Goal: Task Accomplishment & Management: Complete application form

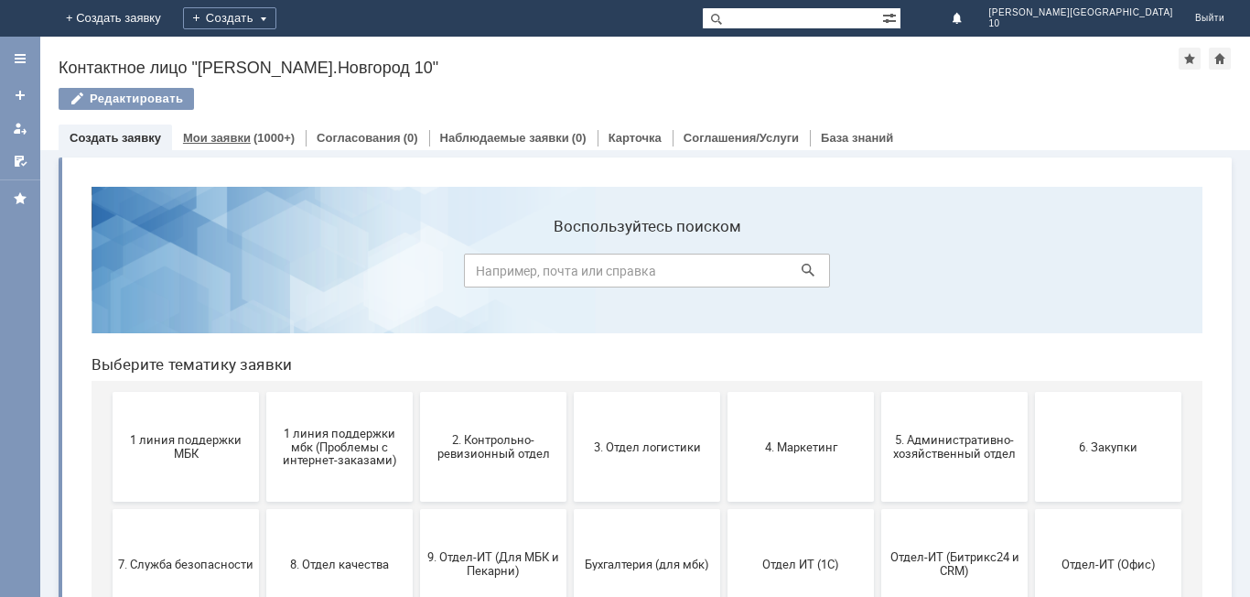
click at [231, 136] on link "Мои заявки" at bounding box center [217, 138] width 68 height 14
click at [183, 444] on span "1 линия поддержки МБК" at bounding box center [185, 446] width 135 height 27
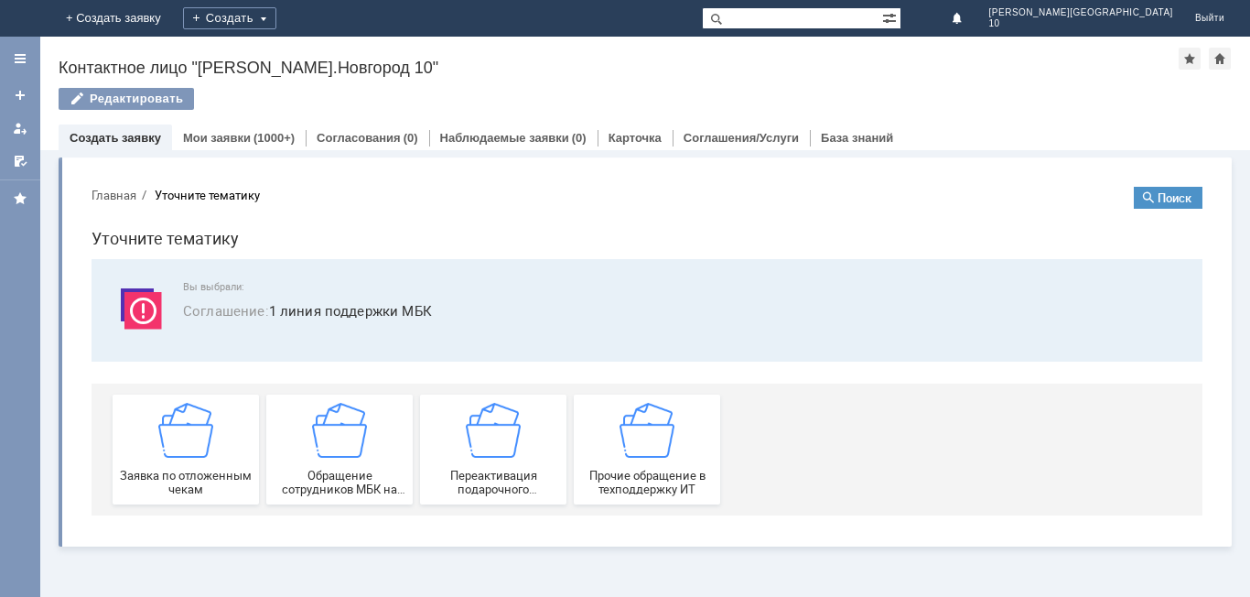
click at [183, 444] on img at bounding box center [185, 430] width 55 height 55
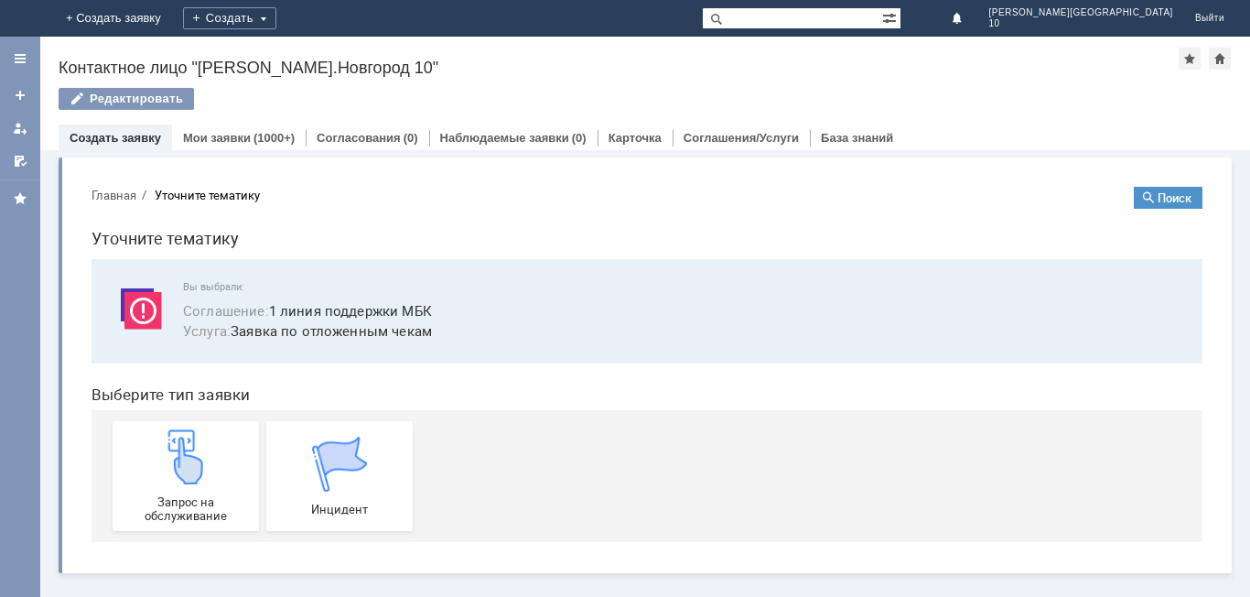
click at [183, 444] on img at bounding box center [185, 456] width 55 height 55
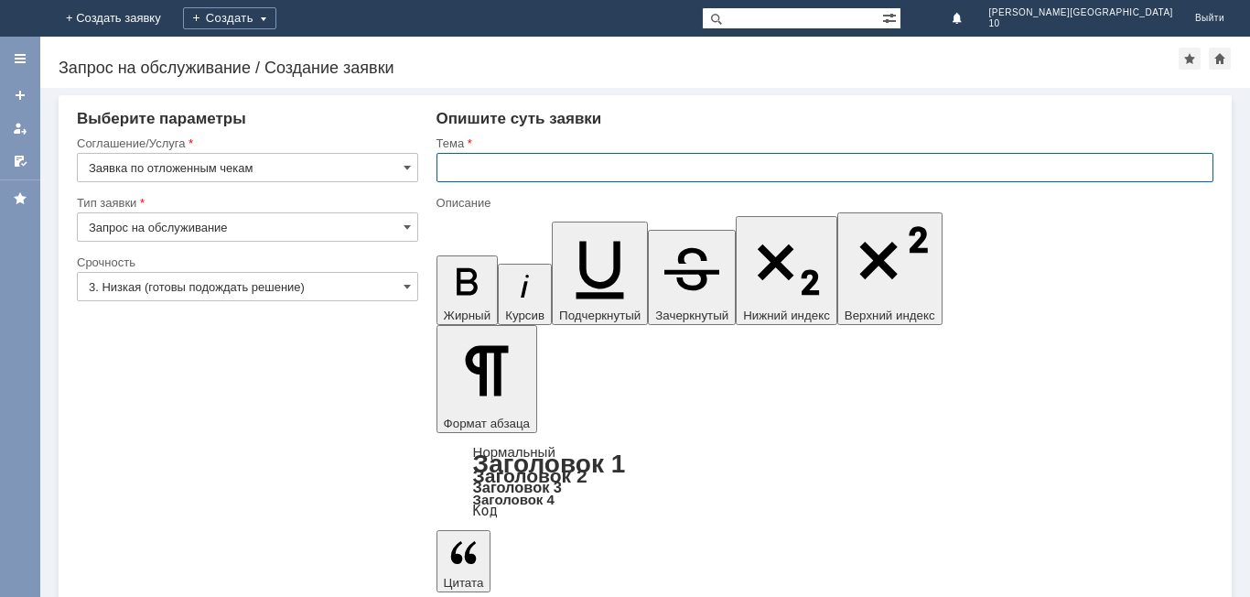
click at [495, 160] on input "text" at bounding box center [825, 167] width 777 height 29
type input "Отложенный чек от 16.09.2025 г."
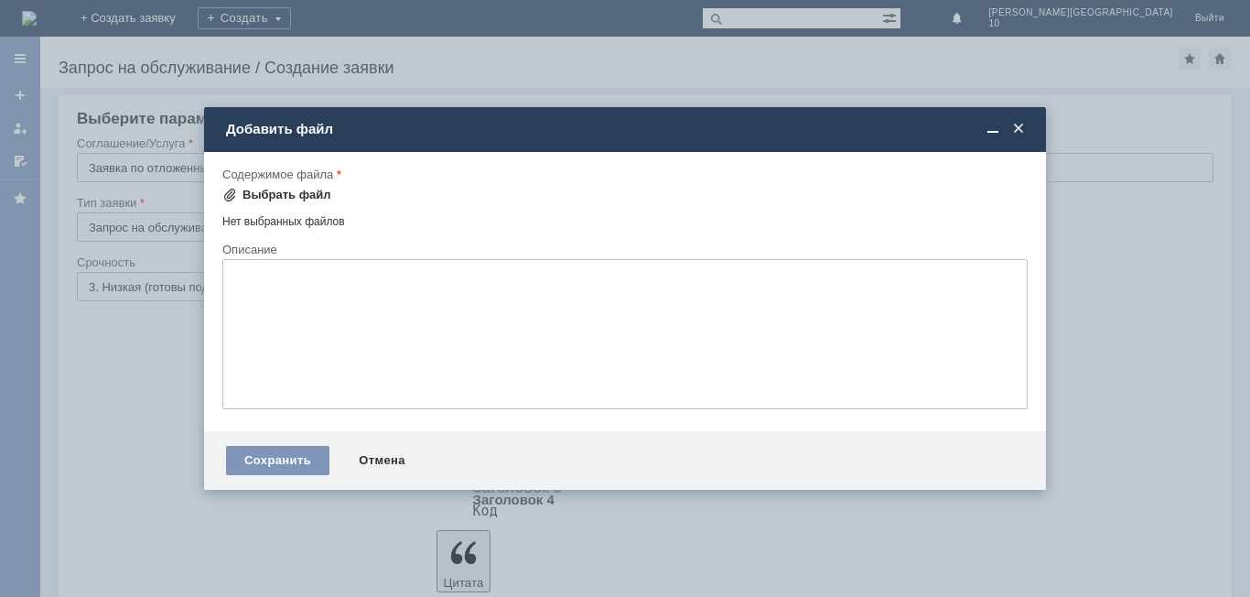
click at [263, 191] on div "Выбрать файл" at bounding box center [287, 195] width 89 height 15
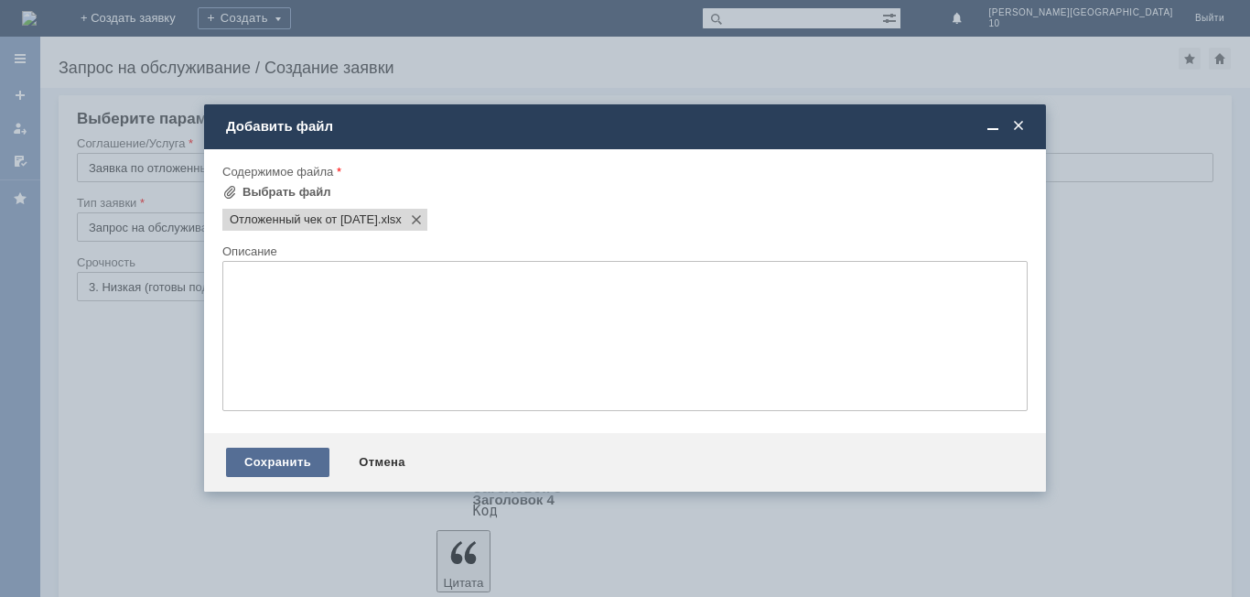
click at [275, 462] on div "Сохранить" at bounding box center [277, 462] width 103 height 29
